Goal: Register for event/course

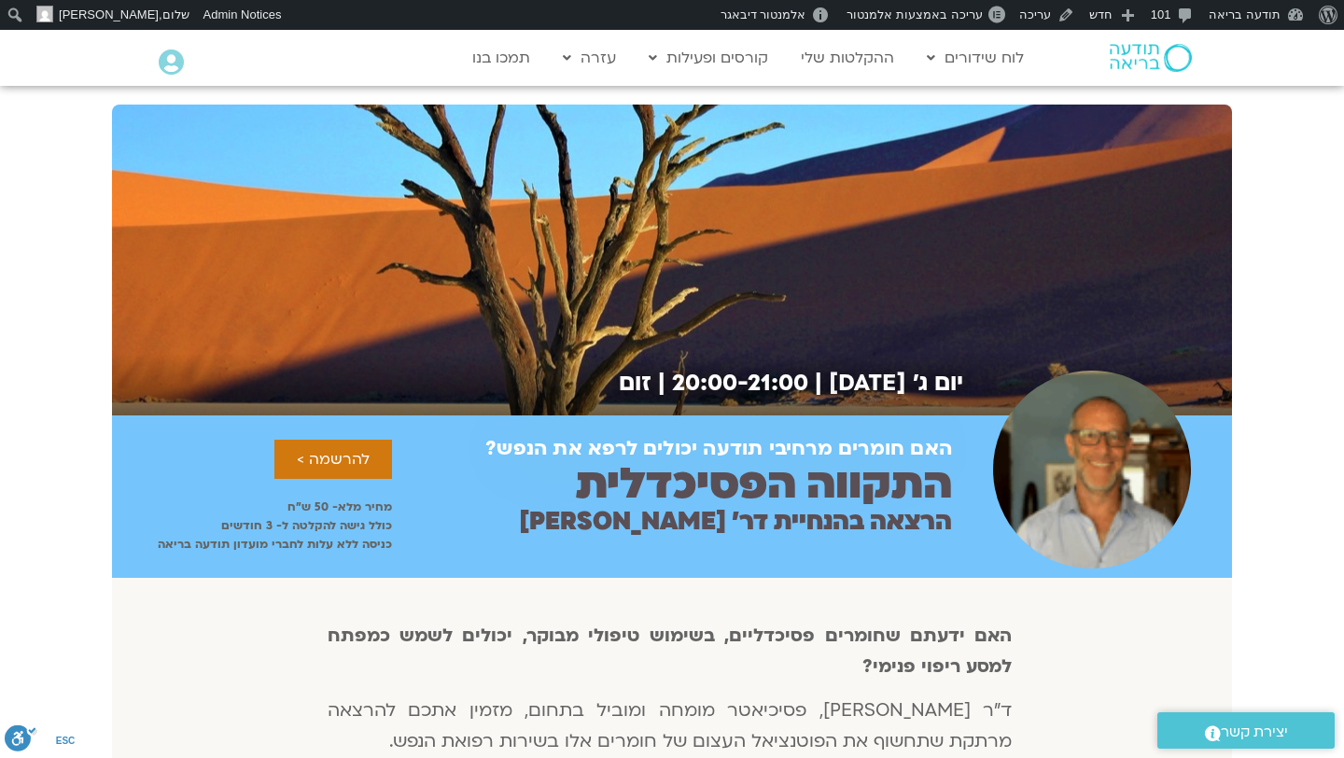
click at [666, 425] on div "האם חומרים מרחיבי תודעה יכולים לרפא את הנפש? התקווה הפסיכדלית הרצאה בהנחיית דר׳…" at bounding box center [672, 496] width 1120 height 162
click at [890, 240] on div "יום ג׳ [DATE] | 20:00-21:00 | זום" at bounding box center [672, 260] width 1120 height 311
